Goal: Transaction & Acquisition: Purchase product/service

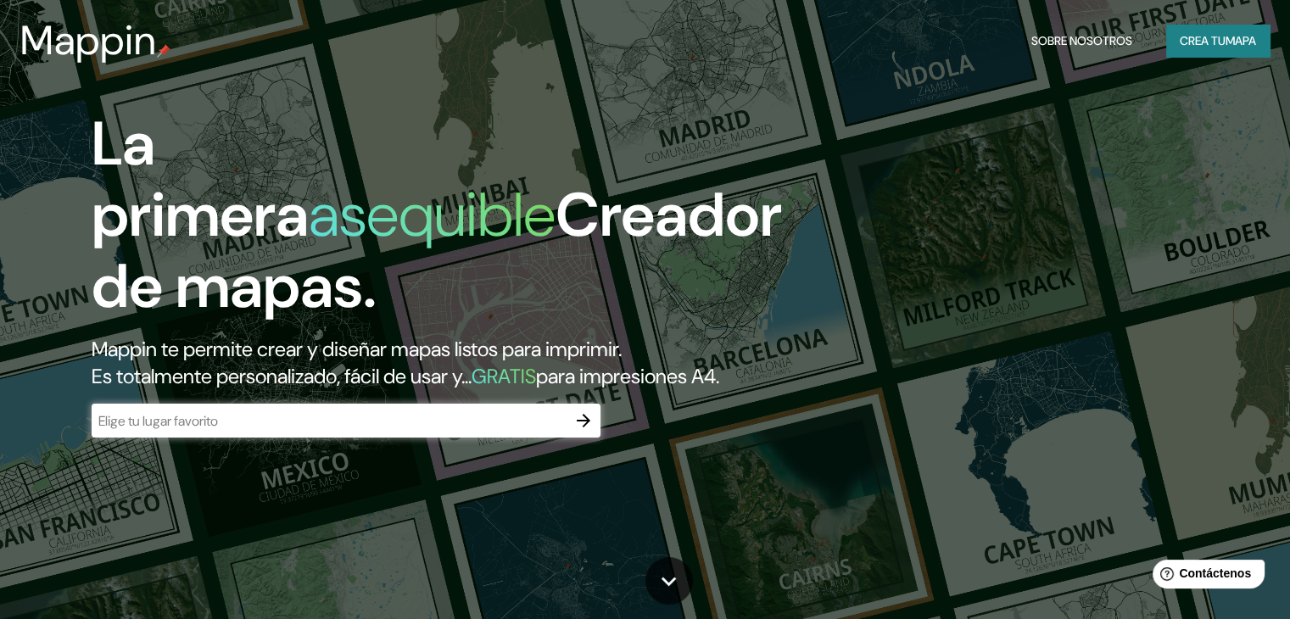
click at [259, 431] on input "text" at bounding box center [329, 421] width 475 height 20
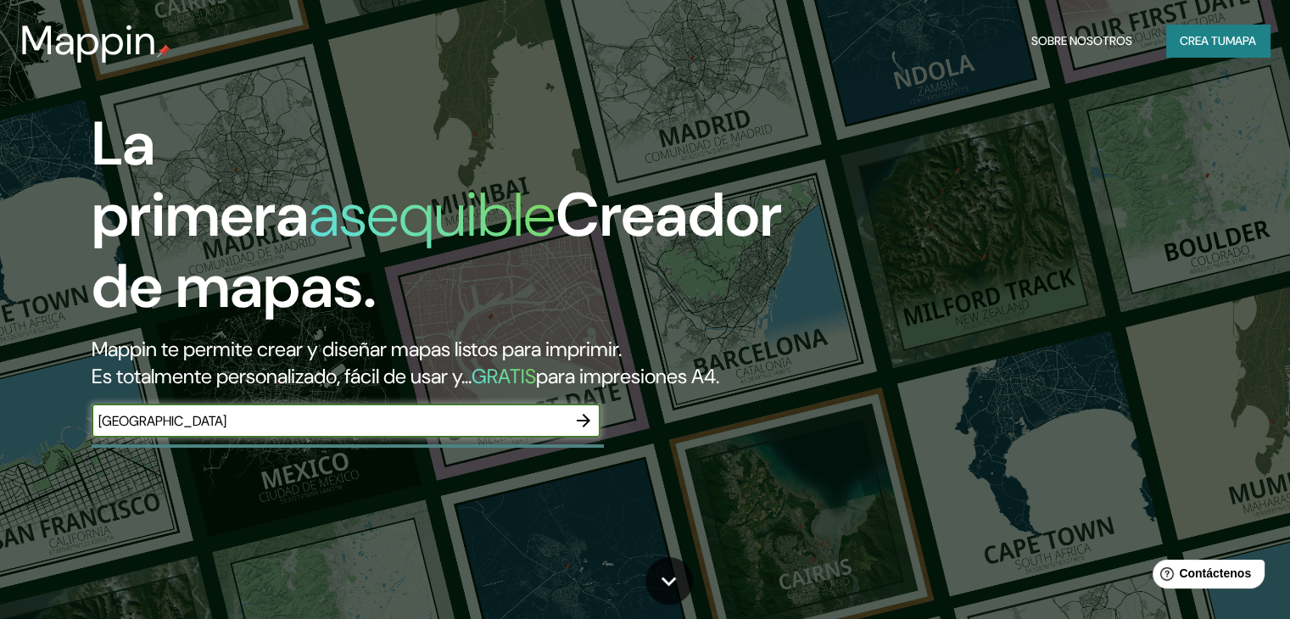
type input "[GEOGRAPHIC_DATA]"
click at [577, 431] on icon "button" at bounding box center [583, 420] width 20 height 20
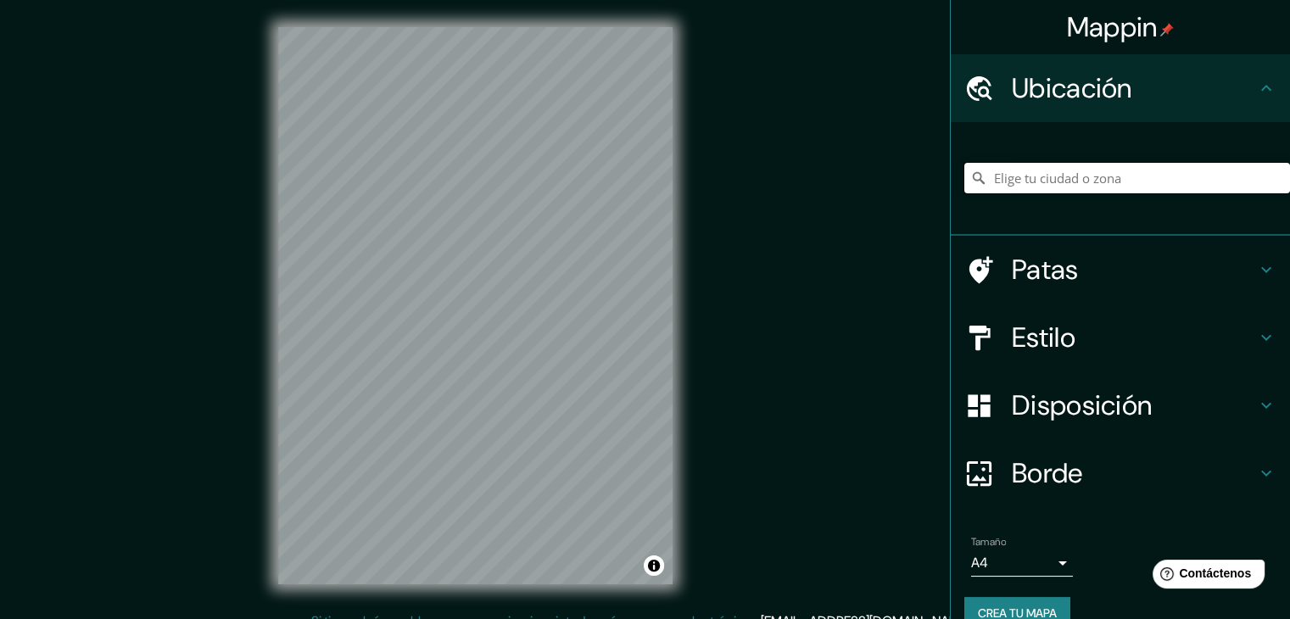
click at [1003, 177] on input "Elige tu ciudad o zona" at bounding box center [1127, 178] width 326 height 31
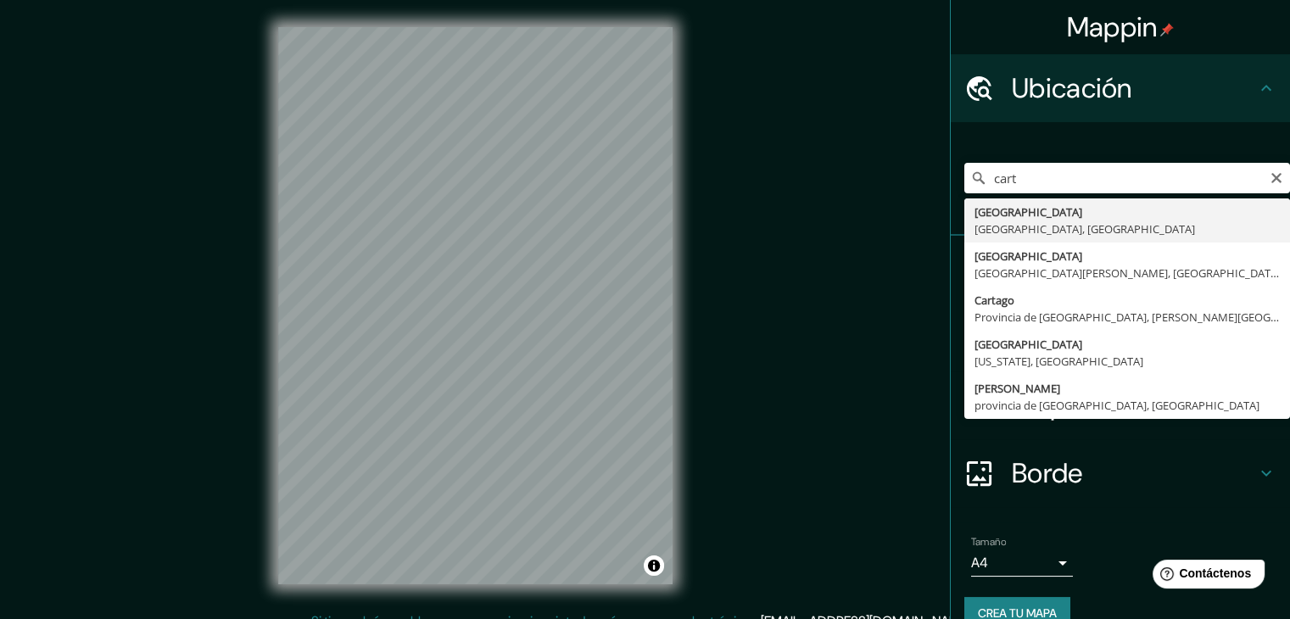
type input "[GEOGRAPHIC_DATA], [GEOGRAPHIC_DATA], [GEOGRAPHIC_DATA]"
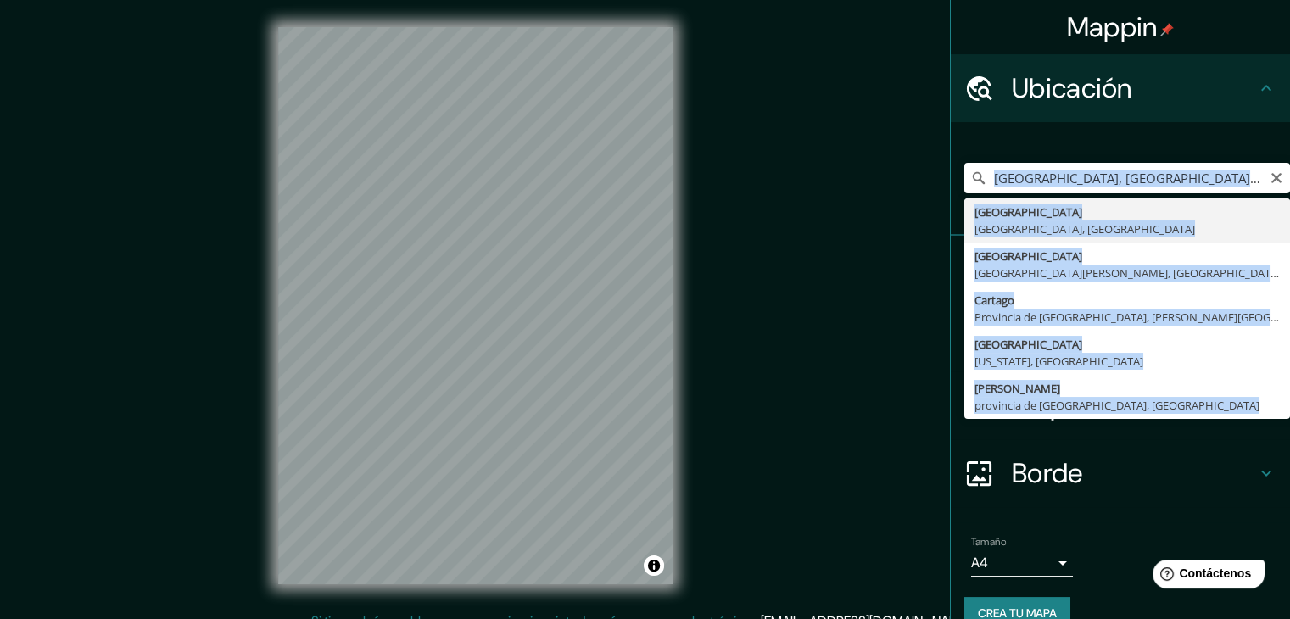
click at [1007, 212] on div "[GEOGRAPHIC_DATA], [GEOGRAPHIC_DATA], [GEOGRAPHIC_DATA] [GEOGRAPHIC_DATA], [GEO…" at bounding box center [1127, 178] width 326 height 85
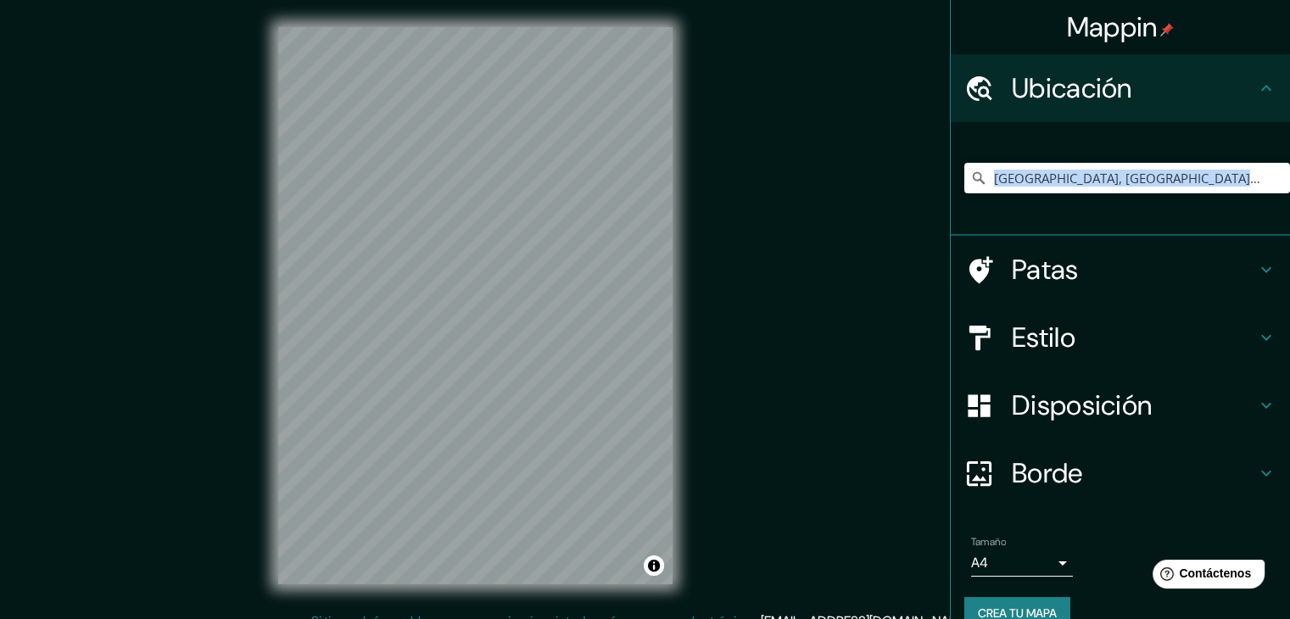
click at [1007, 212] on div "[GEOGRAPHIC_DATA], [GEOGRAPHIC_DATA], [GEOGRAPHIC_DATA]" at bounding box center [1127, 178] width 326 height 85
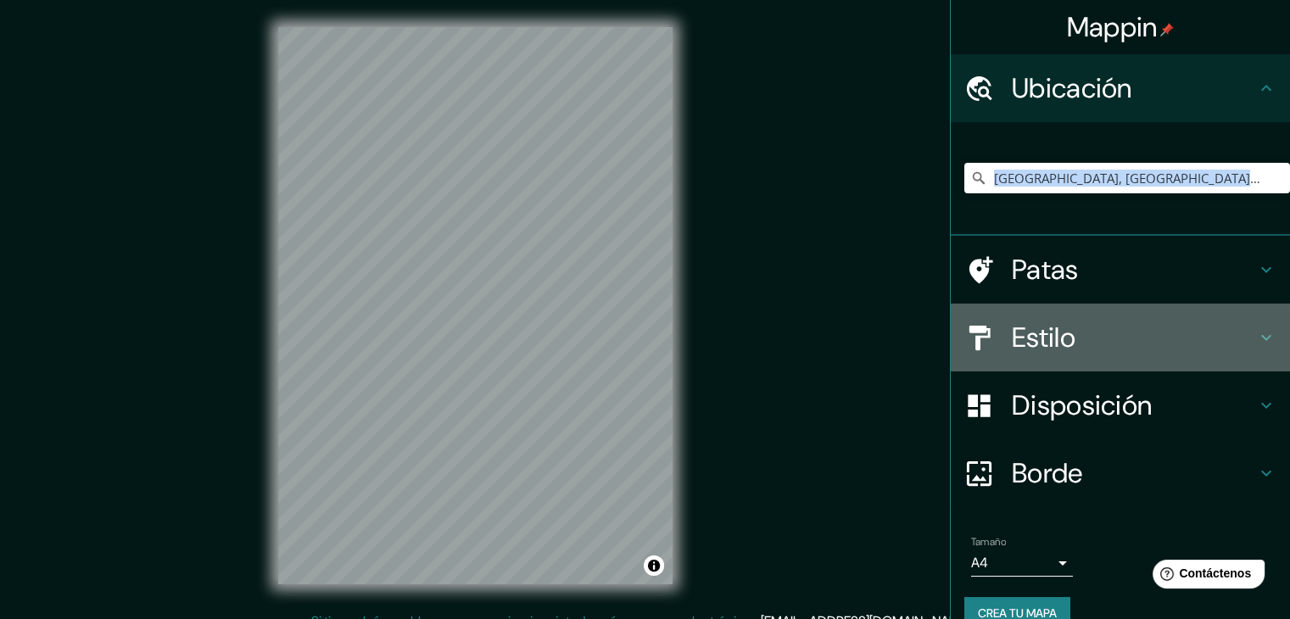
click at [1065, 357] on div "Estilo" at bounding box center [1120, 338] width 339 height 68
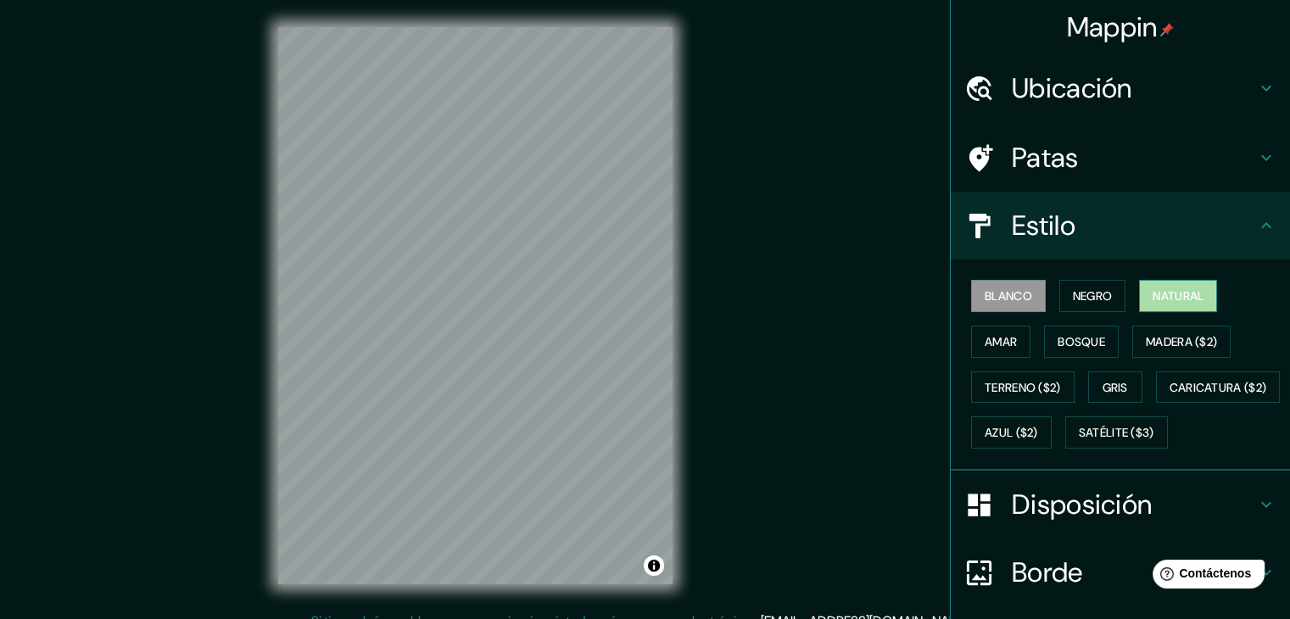
click at [1153, 296] on font "Natural" at bounding box center [1177, 295] width 51 height 15
click at [1063, 344] on font "Bosque" at bounding box center [1080, 341] width 47 height 15
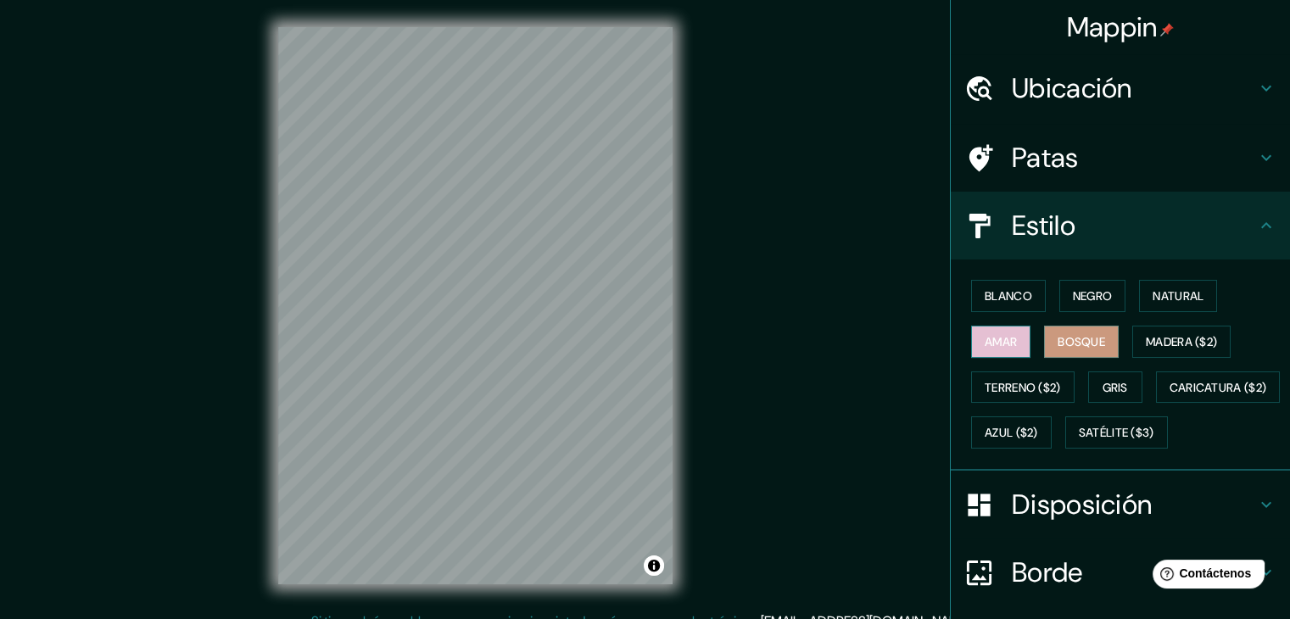
click at [996, 350] on font "Amar" at bounding box center [1001, 342] width 32 height 22
click at [1174, 334] on font "Madera ($2)" at bounding box center [1181, 341] width 71 height 15
click at [1065, 340] on font "Bosque" at bounding box center [1080, 341] width 47 height 15
